Goal: Task Accomplishment & Management: Use online tool/utility

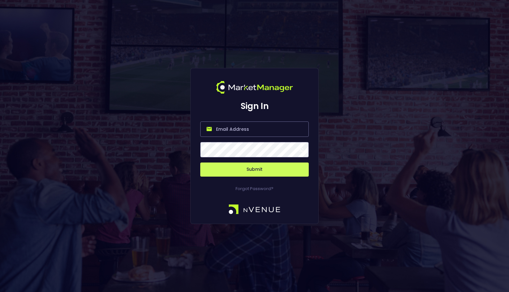
type input "[EMAIL_ADDRESS][DOMAIN_NAME]"
click at [274, 175] on button "Submit" at bounding box center [254, 170] width 108 height 14
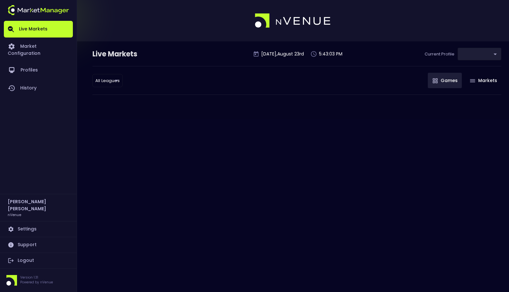
type input "0a763355-b225-40e6-8c79-2dda4ec7b2cf"
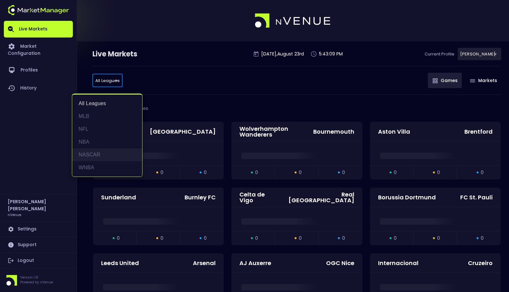
click at [109, 157] on li "NASCAR" at bounding box center [107, 155] width 70 height 13
type input "NASCAR"
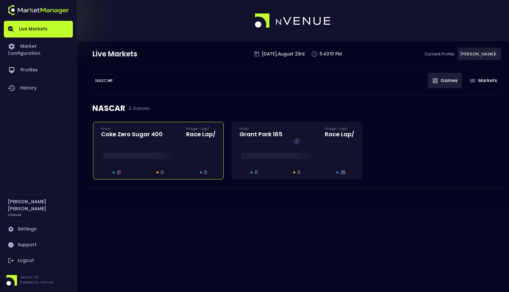
click at [194, 152] on div at bounding box center [158, 155] width 130 height 10
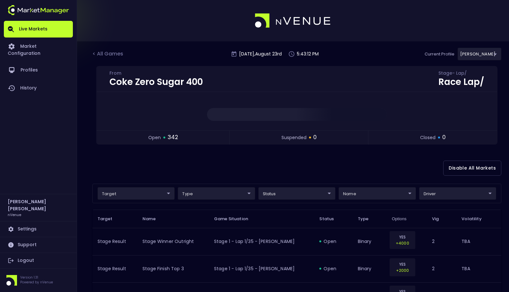
click at [235, 163] on div "Disable All Markets" at bounding box center [296, 168] width 409 height 31
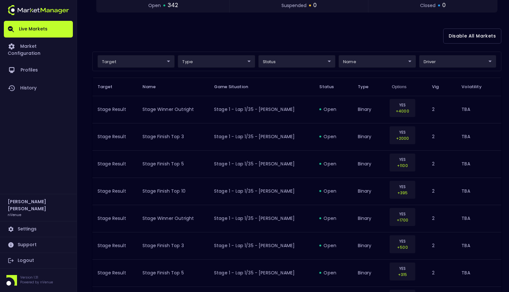
scroll to position [130, 0]
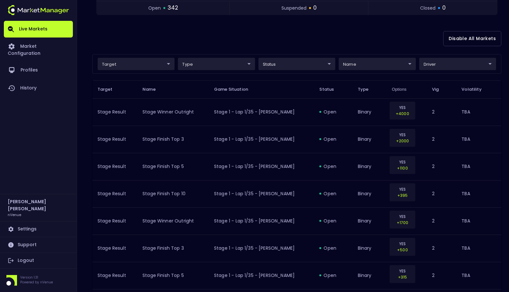
click at [161, 70] on div "target ​ ​ type ​ ​ status ​ ​ name ​ ​ driver ​ ​" at bounding box center [296, 64] width 409 height 20
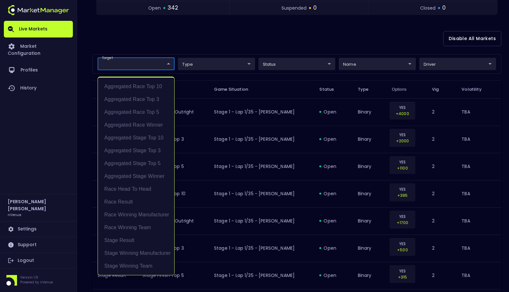
click at [155, 122] on li "Aggregated Race Winner" at bounding box center [136, 125] width 76 height 13
type input "Aggregated Race Winner"
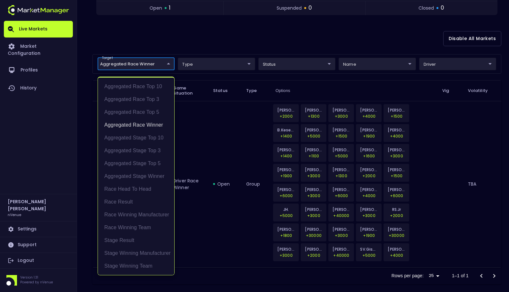
click at [236, 45] on div at bounding box center [254, 146] width 509 height 292
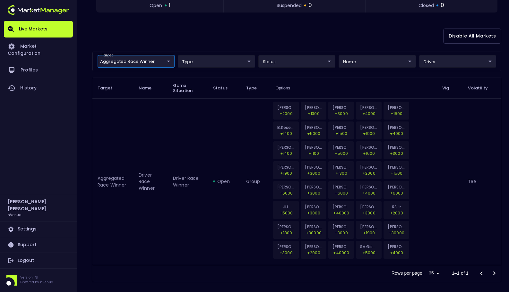
scroll to position [133, 0]
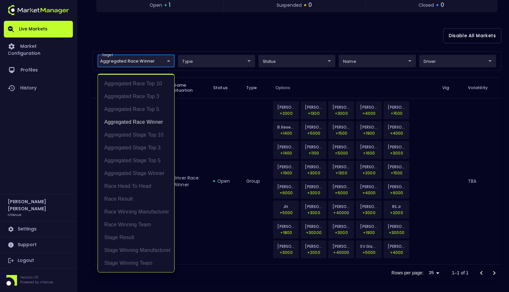
click at [154, 61] on body "Live Markets Market Configuration Profiles History Matt Jensen nVenue Settings …" at bounding box center [254, 82] width 509 height 430
click at [156, 126] on li "Aggregated Race Winner" at bounding box center [136, 122] width 76 height 13
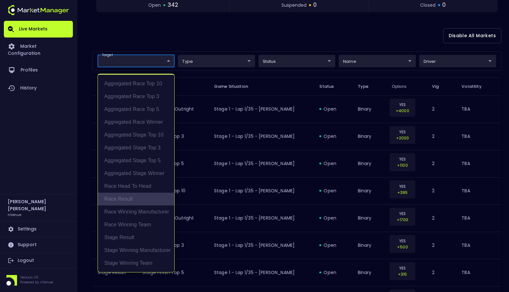
click at [157, 199] on li "Race Result" at bounding box center [136, 199] width 76 height 13
type input "Race Result"
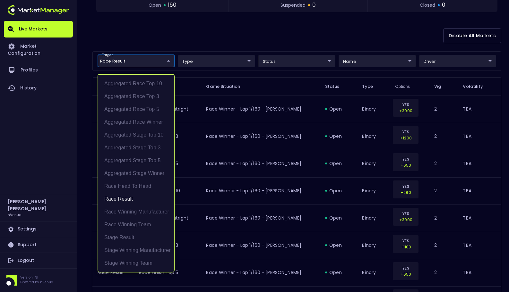
click at [316, 46] on div at bounding box center [254, 146] width 509 height 292
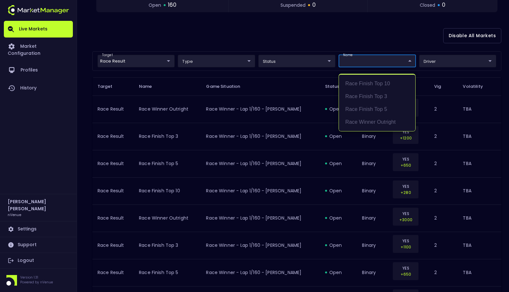
click at [387, 124] on li "Race Winner Outright" at bounding box center [377, 122] width 76 height 13
type input "Race Winner Outright"
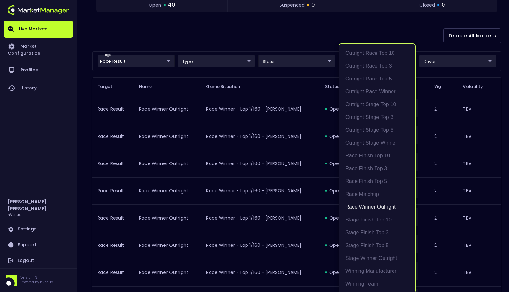
click at [273, 49] on div at bounding box center [254, 146] width 509 height 292
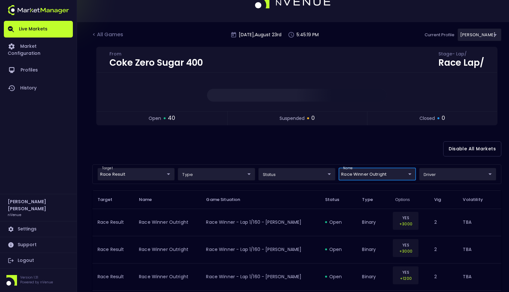
scroll to position [0, 0]
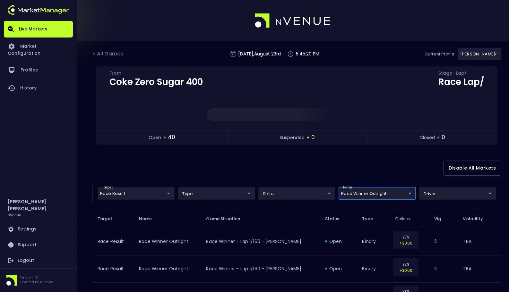
click at [296, 165] on div "Disable All Markets" at bounding box center [296, 168] width 409 height 31
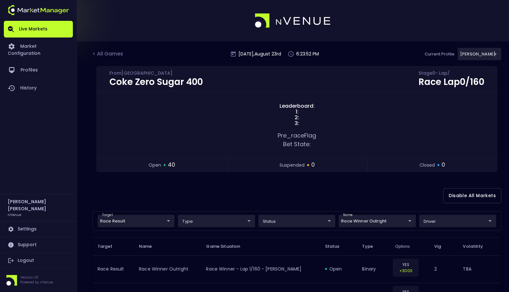
click at [349, 51] on div "< All Games Saturday , August 23 rd 6:23:52 PM Current Profile Matt 0a763355-b2…" at bounding box center [296, 57] width 409 height 18
click at [349, 51] on div "< All Games Saturday , August 23 rd 6:23:54 PM Current Profile Matt 0a763355-b2…" at bounding box center [296, 57] width 409 height 18
click at [364, 58] on div "< All Games Saturday , August 23 rd 6:24:06 PM Current Profile Matt 0a763355-b2…" at bounding box center [296, 57] width 409 height 18
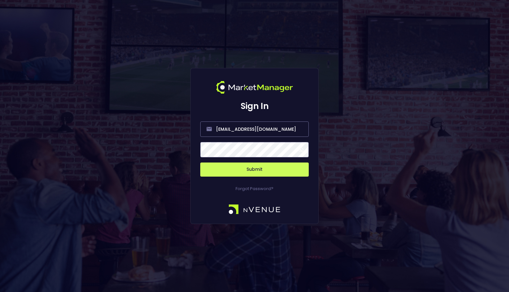
click at [271, 173] on button "Submit" at bounding box center [254, 170] width 108 height 14
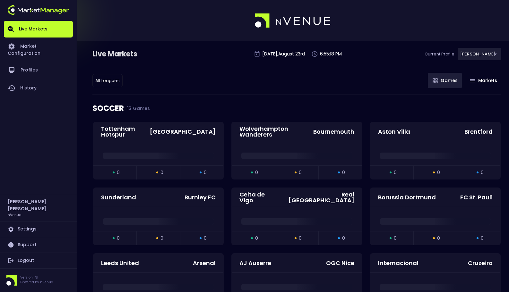
click at [307, 86] on div "All Leagues all leagues ​ Games Markets" at bounding box center [296, 80] width 409 height 29
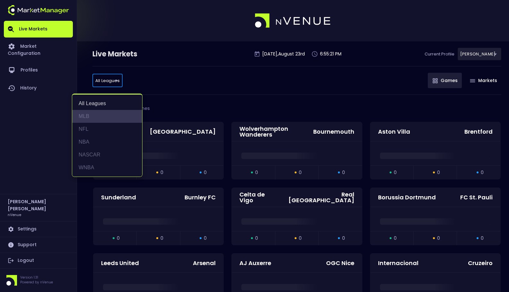
click at [89, 116] on li "MLB" at bounding box center [107, 116] width 70 height 13
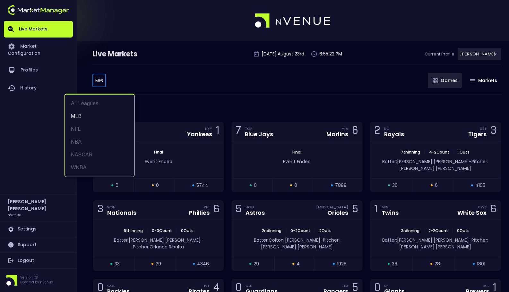
click at [99, 154] on li "NASCAR" at bounding box center [100, 155] width 70 height 13
type input "NASCAR"
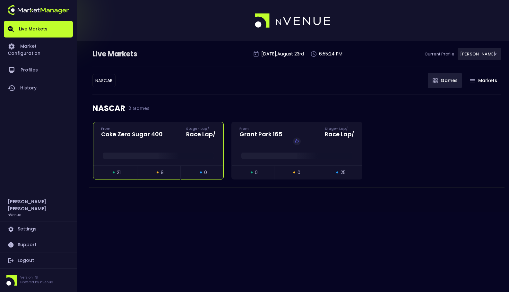
click at [146, 146] on div at bounding box center [158, 154] width 130 height 24
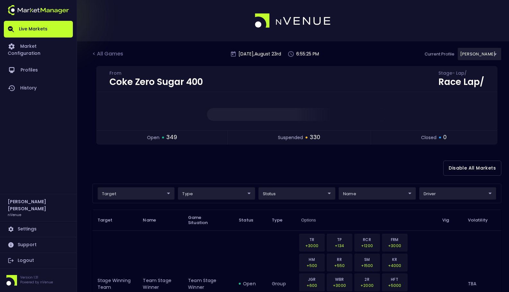
click at [325, 172] on div "Disable All Markets" at bounding box center [296, 168] width 409 height 31
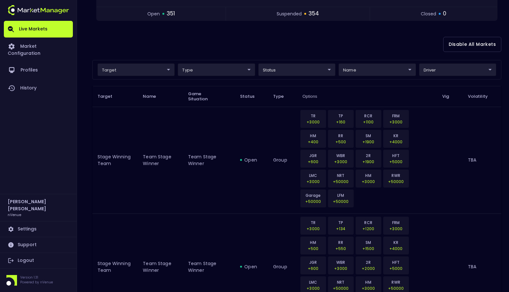
scroll to position [17, 0]
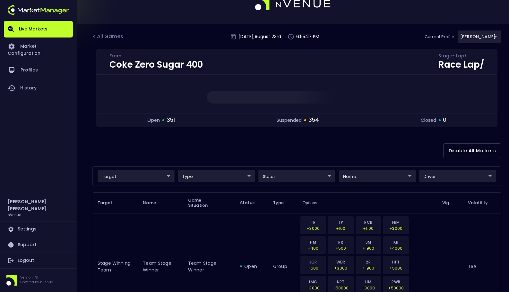
click at [295, 148] on div "Disable All Markets" at bounding box center [296, 150] width 409 height 31
click at [361, 141] on div "Disable All Markets" at bounding box center [296, 150] width 409 height 31
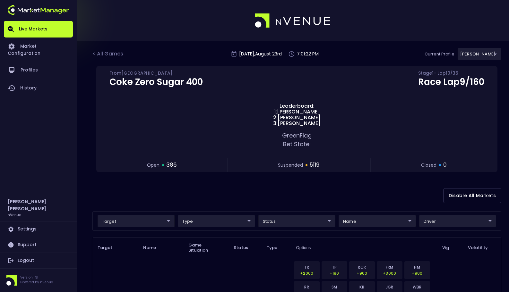
click at [399, 187] on div "Disable All Markets" at bounding box center [296, 195] width 409 height 31
click at [310, 180] on div "Disable All Markets" at bounding box center [296, 195] width 409 height 31
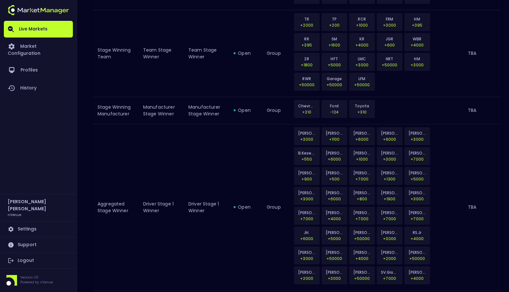
click at [165, 220] on body "Live Markets Market Configuration Profiles History [PERSON_NAME] nVenue Setting…" at bounding box center [254, 87] width 509 height 2665
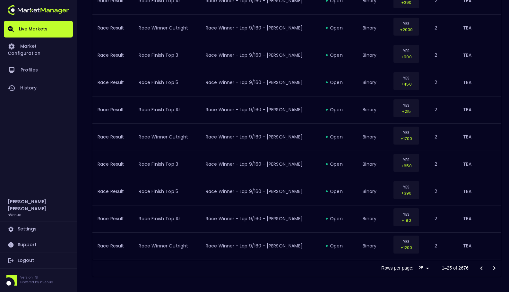
scroll to position [0, 0]
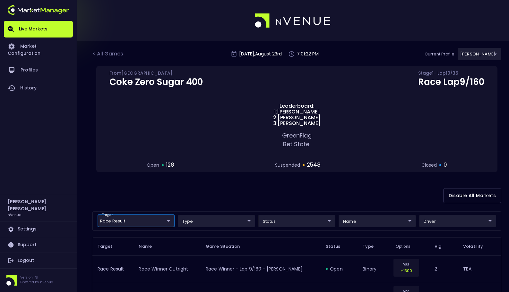
type input "Race Result"
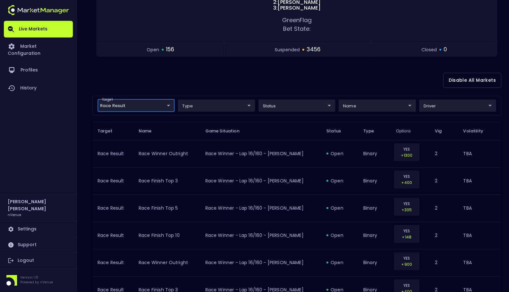
click at [374, 82] on div "Disable All Markets" at bounding box center [296, 80] width 409 height 31
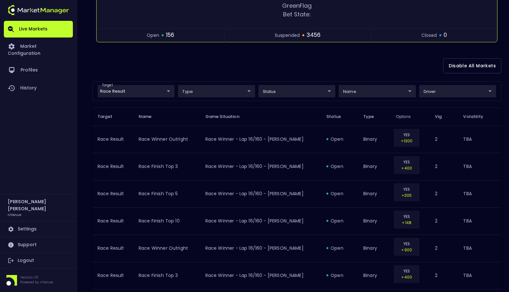
scroll to position [96, 0]
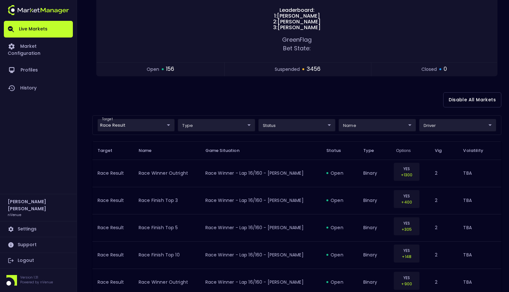
click at [366, 102] on div "Disable All Markets" at bounding box center [296, 99] width 409 height 31
click at [310, 103] on div "Disable All Markets" at bounding box center [296, 99] width 409 height 31
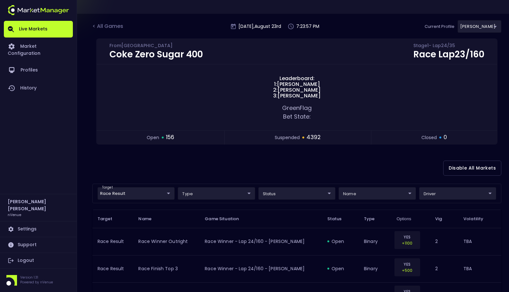
scroll to position [39, 0]
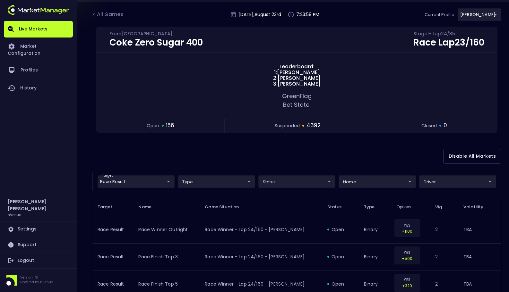
click at [313, 147] on div "Disable All Markets" at bounding box center [296, 156] width 409 height 31
click at [117, 15] on div "< All Games" at bounding box center [108, 15] width 32 height 8
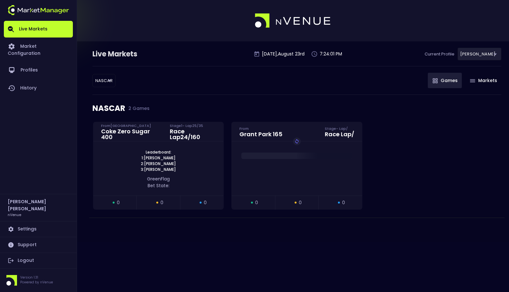
scroll to position [0, 0]
click at [173, 135] on div "Race Lap 24 / 160" at bounding box center [193, 135] width 46 height 12
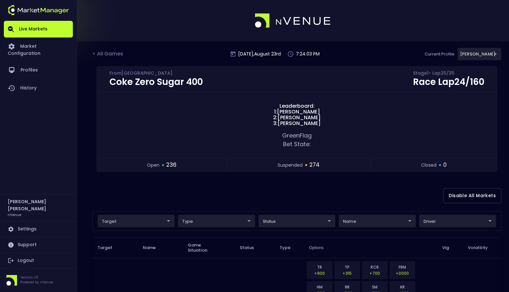
click at [317, 181] on div "Disable All Markets" at bounding box center [296, 195] width 409 height 31
